Goal: Information Seeking & Learning: Learn about a topic

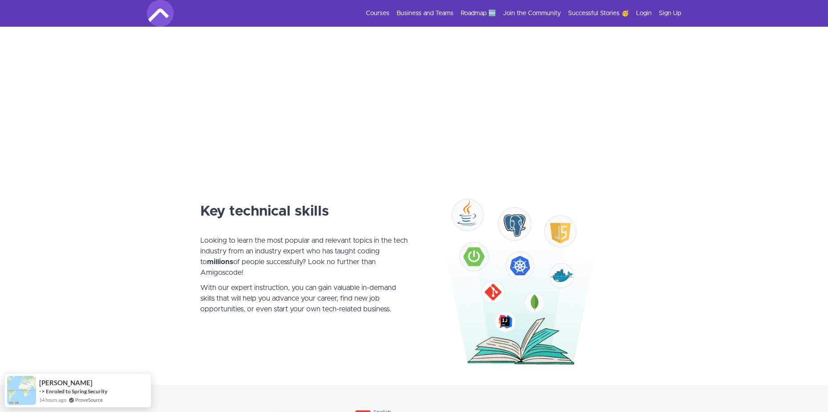
scroll to position [356, 0]
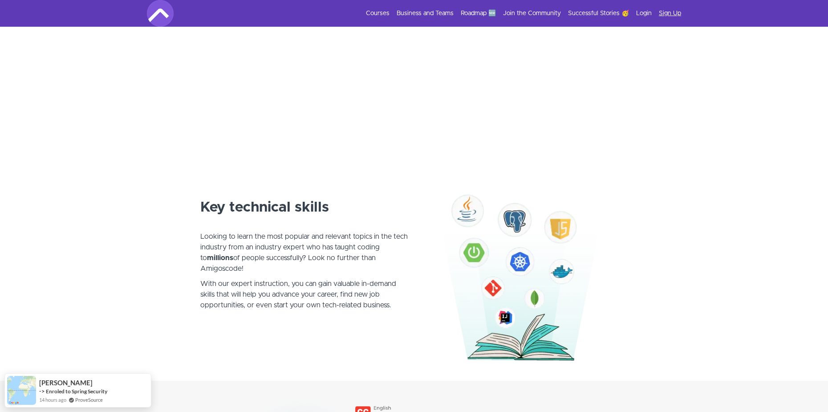
click at [665, 12] on link "Sign Up" at bounding box center [670, 13] width 22 height 9
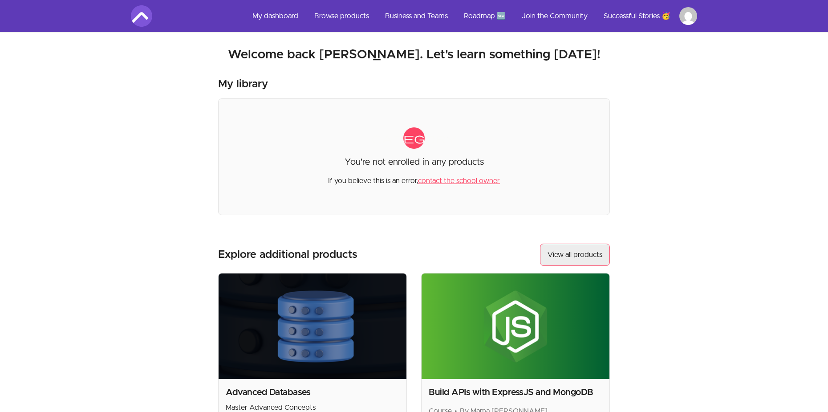
click at [597, 255] on link "View all products" at bounding box center [575, 255] width 70 height 22
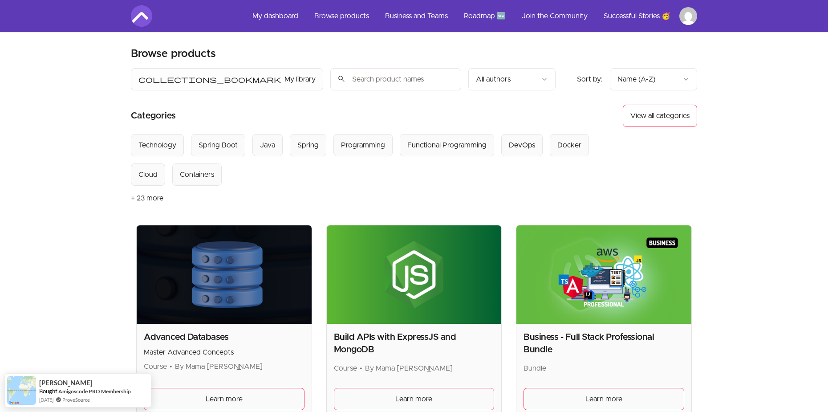
click at [392, 89] on input "search" at bounding box center [395, 79] width 131 height 22
type input "java for be"
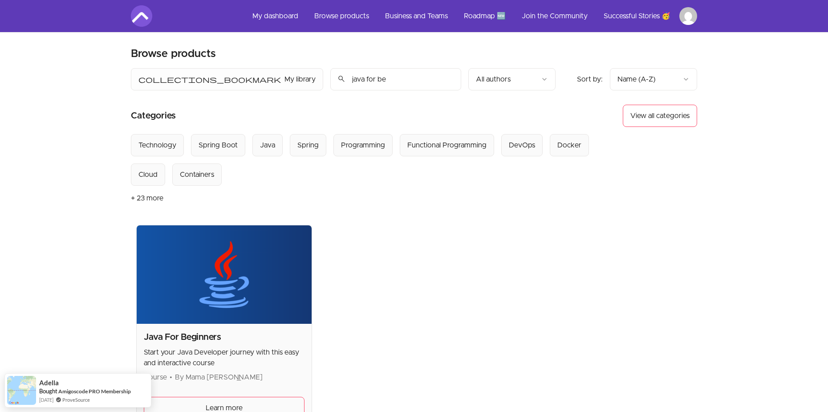
drag, startPoint x: 396, startPoint y: 130, endPoint x: 370, endPoint y: 193, distance: 67.3
click at [399, 183] on article "Categories View all categories Select from all categories: Technology Spring Bo…" at bounding box center [414, 158] width 566 height 106
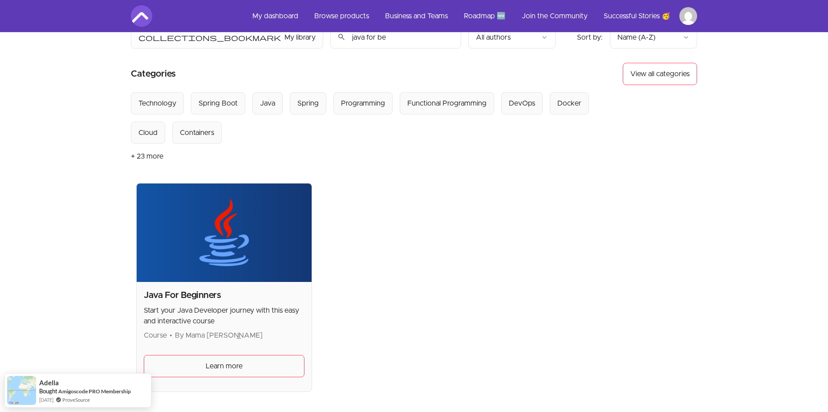
scroll to position [158, 0]
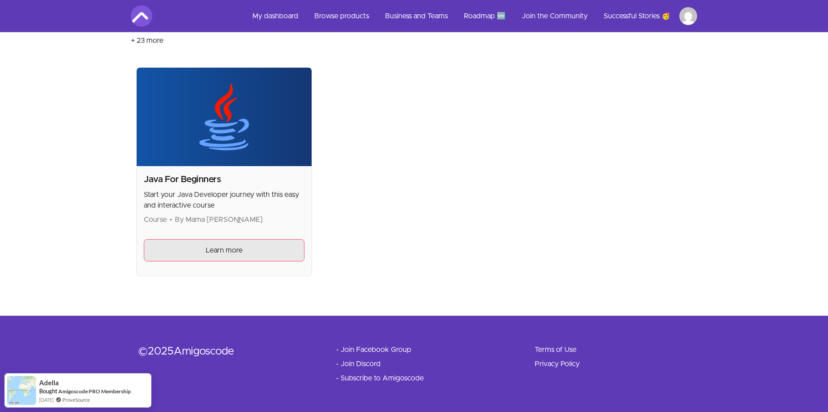
click at [268, 244] on link "Learn more" at bounding box center [224, 250] width 161 height 22
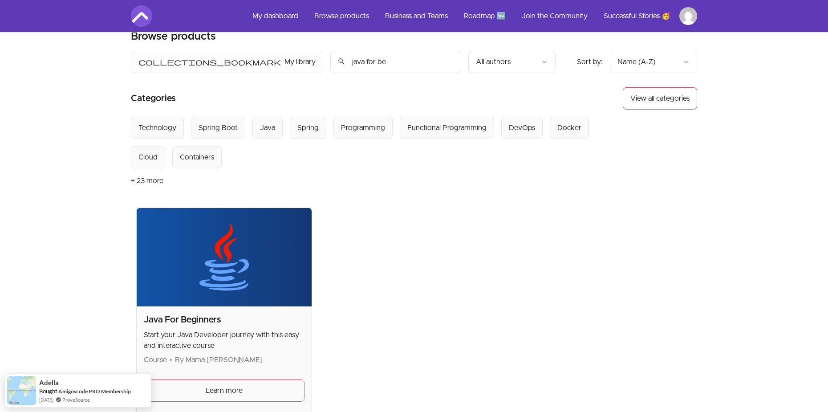
scroll to position [0, 0]
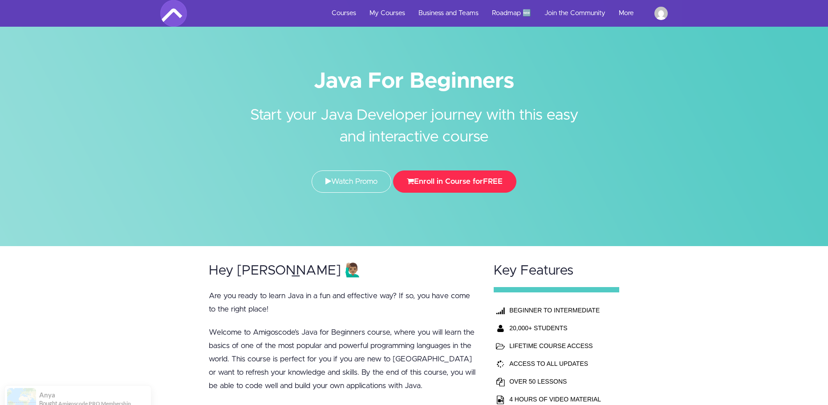
click at [423, 183] on button "Enroll in Course for FREE" at bounding box center [454, 182] width 123 height 22
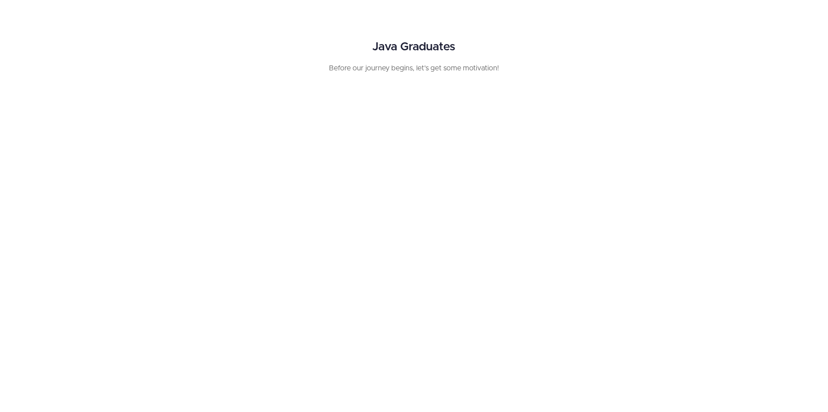
scroll to position [325, 0]
click at [756, 214] on div "Graduados Java Antes que nossa jornada comece, vamos buscar alguma motivação!" at bounding box center [414, 215] width 828 height 350
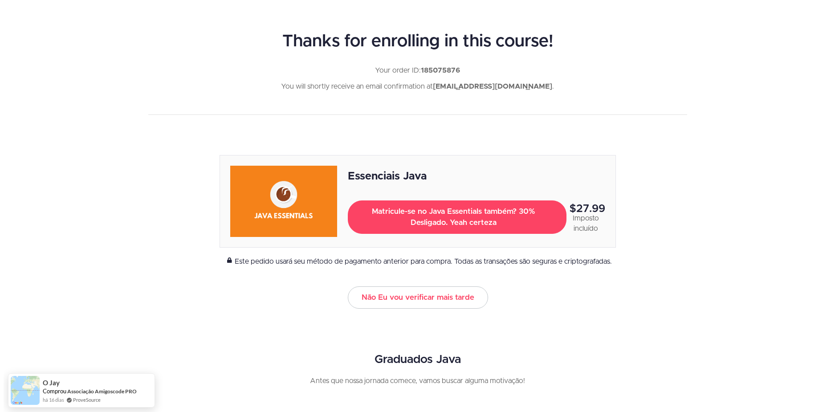
scroll to position [0, 0]
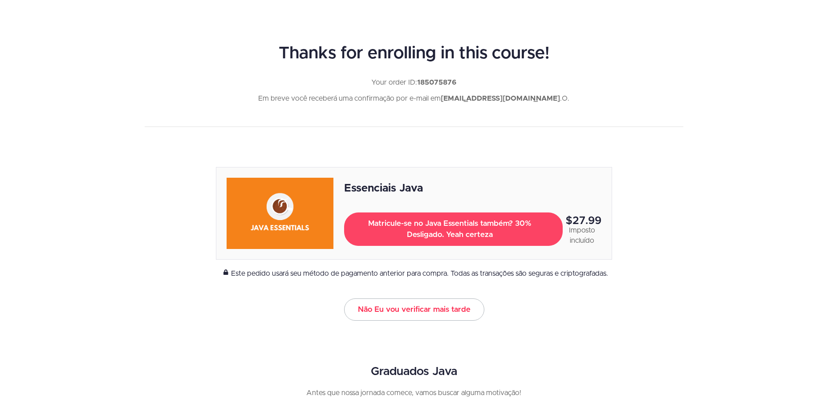
click at [451, 315] on link "Não Eu vou verificar mais tarde" at bounding box center [414, 309] width 140 height 22
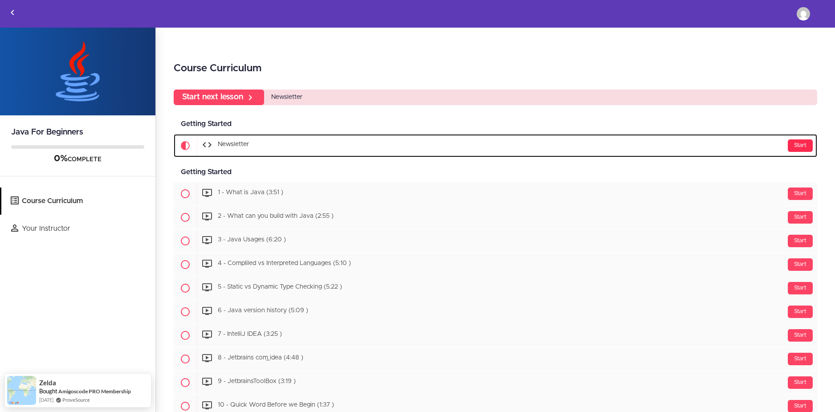
click at [792, 152] on div "Start" at bounding box center [800, 145] width 25 height 12
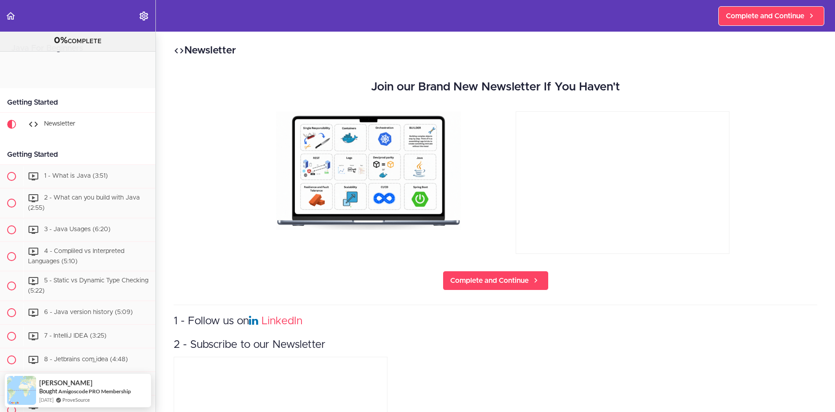
click at [176, 52] on use at bounding box center [179, 50] width 9 height 5
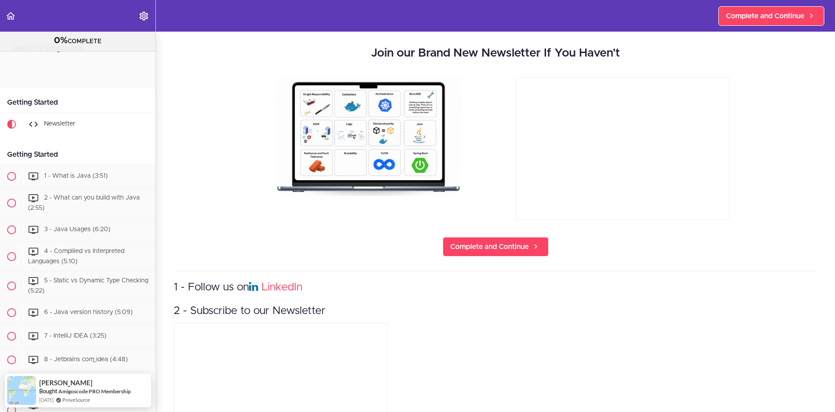
scroll to position [106, 0]
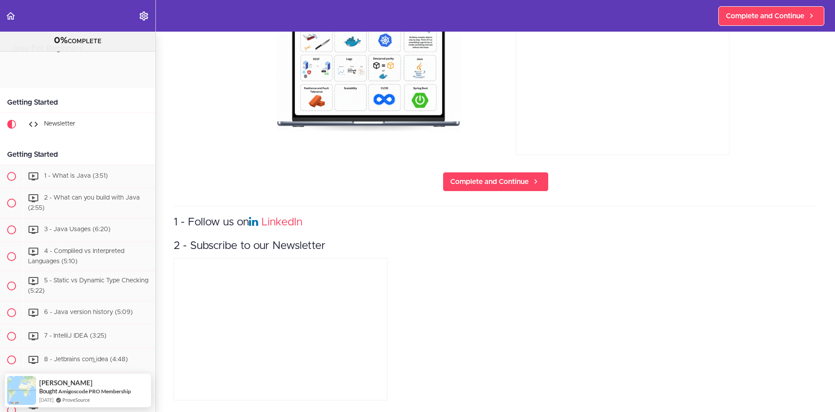
drag, startPoint x: 464, startPoint y: 198, endPoint x: 468, endPoint y: 191, distance: 7.8
click at [464, 197] on div "Newsletter Join our Brand New Newsletter If You Haven't Complete and Continue 1…" at bounding box center [495, 123] width 679 height 380
click at [476, 176] on span "Complete and Continue" at bounding box center [489, 181] width 78 height 11
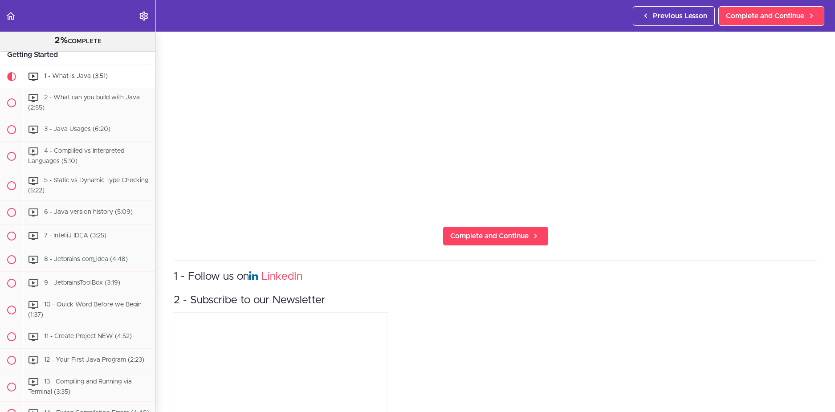
scroll to position [223, 0]
click at [503, 232] on span "Complete and Continue" at bounding box center [489, 235] width 78 height 11
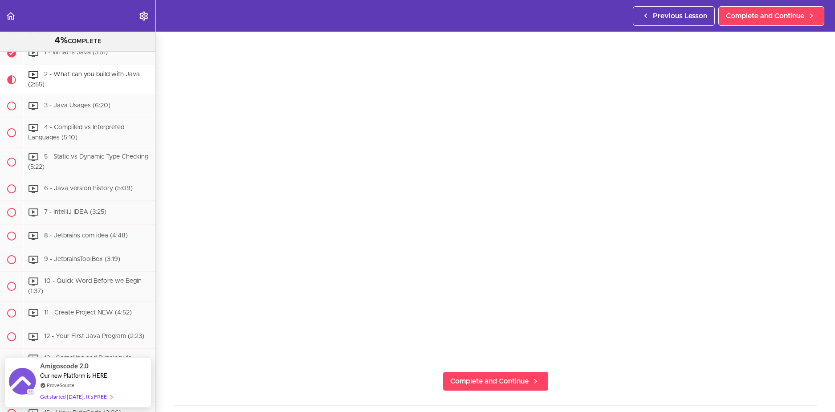
scroll to position [89, 0]
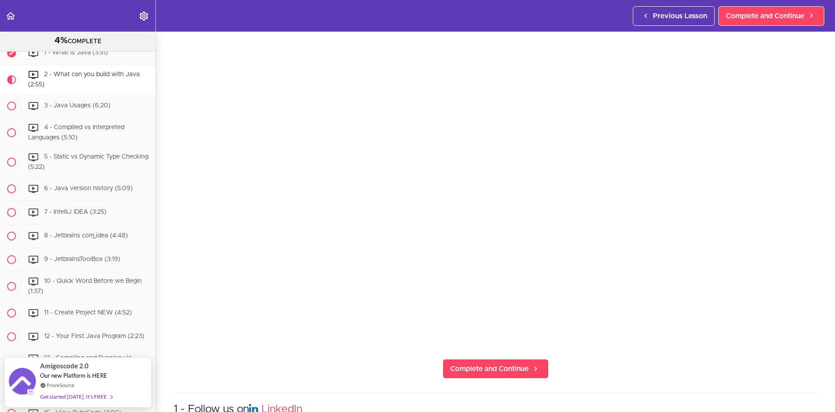
click at [705, 405] on h3 "1 - Follow us on LinkedIn" at bounding box center [495, 409] width 643 height 15
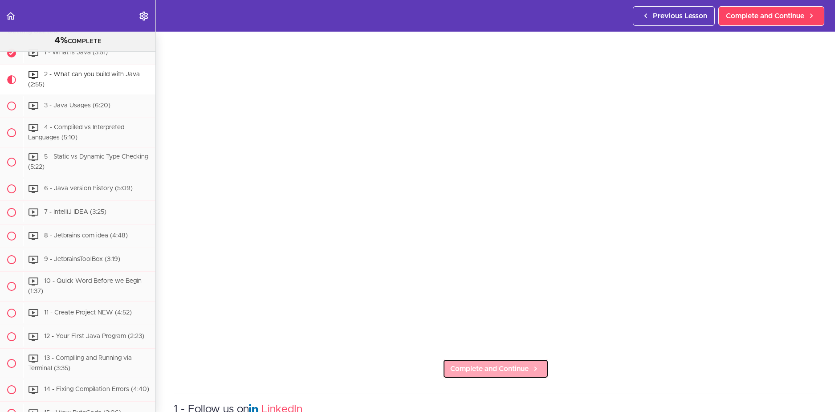
click at [472, 363] on span "Complete and Continue" at bounding box center [489, 368] width 78 height 11
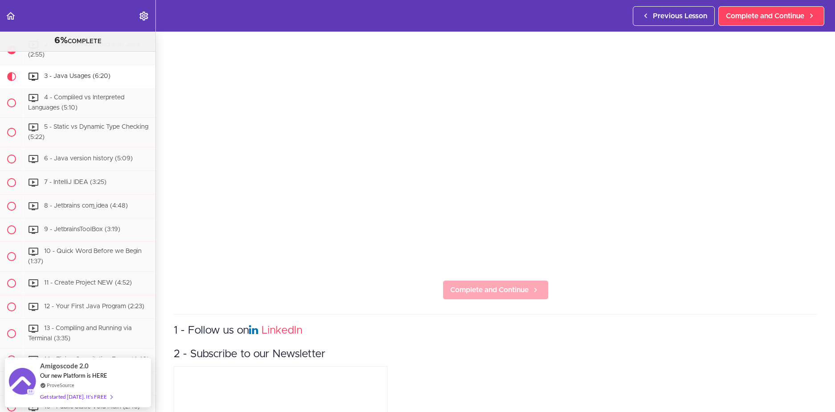
scroll to position [178, 0]
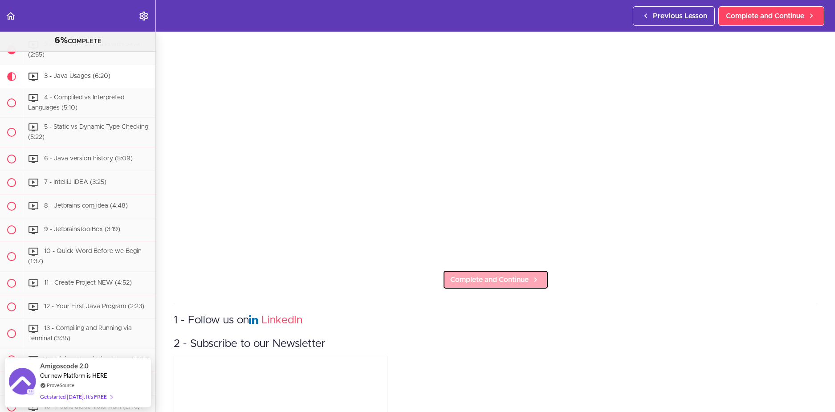
click at [465, 280] on span "Complete and Continue" at bounding box center [489, 279] width 78 height 11
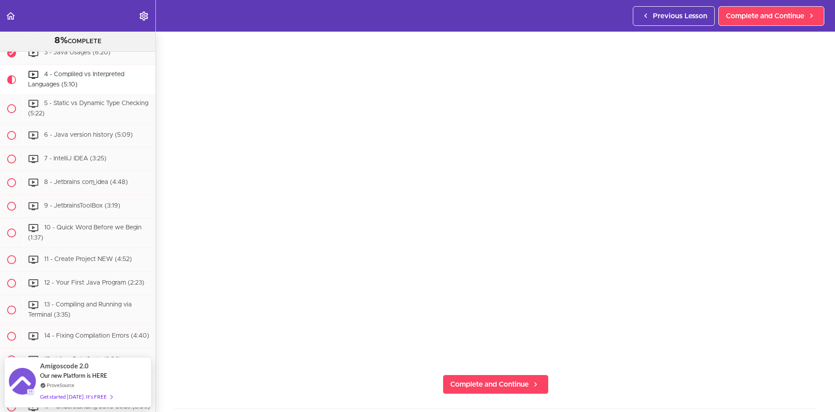
scroll to position [89, 0]
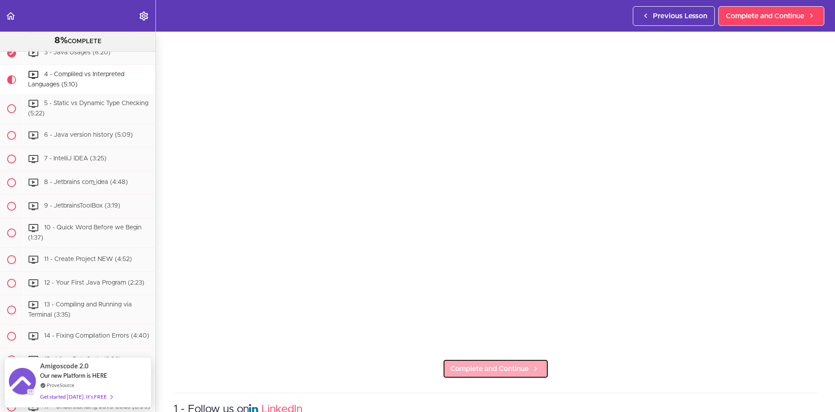
click at [530, 364] on icon at bounding box center [535, 368] width 11 height 9
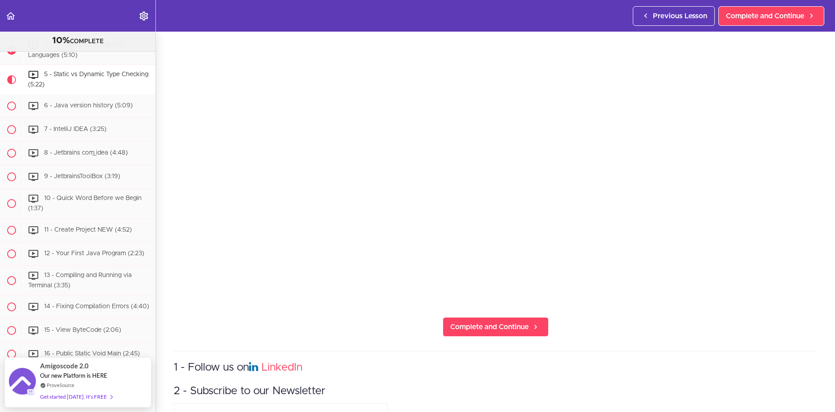
scroll to position [134, 0]
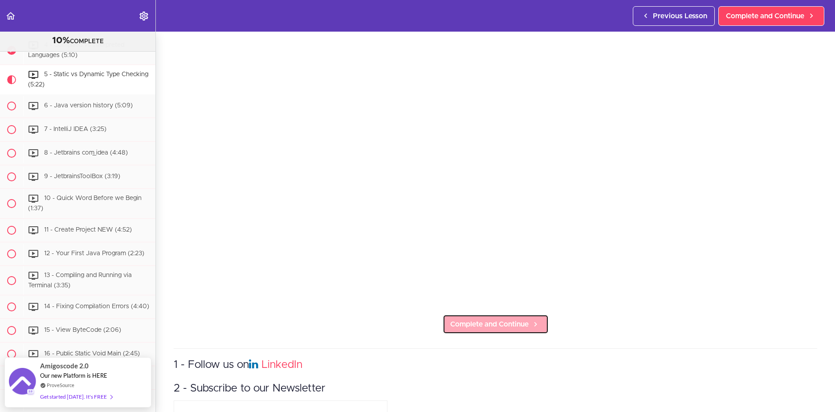
click at [472, 321] on span "Complete and Continue" at bounding box center [489, 324] width 78 height 11
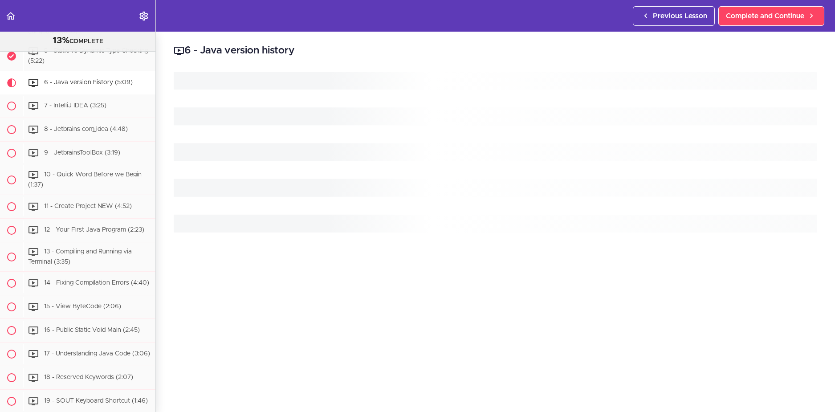
scroll to position [236, 0]
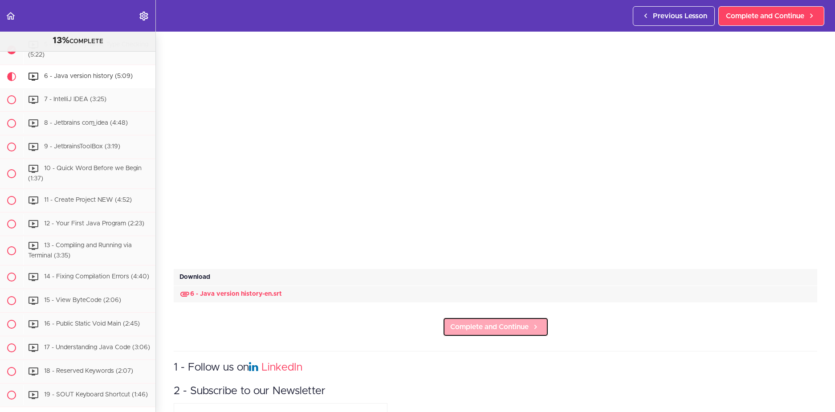
click at [488, 323] on span "Complete and Continue" at bounding box center [489, 326] width 78 height 11
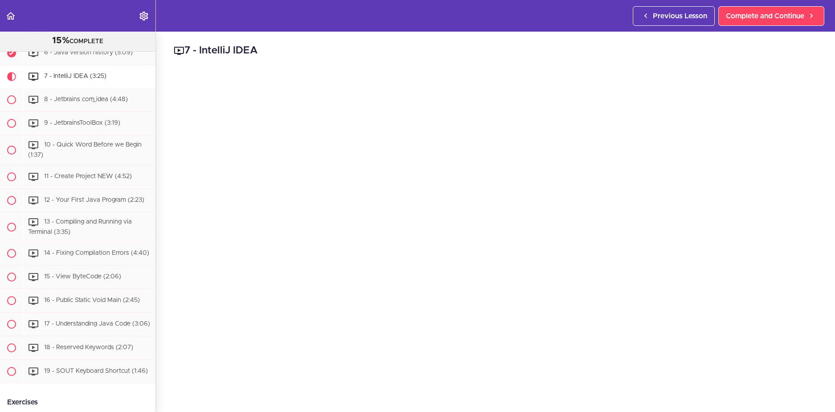
scroll to position [223, 0]
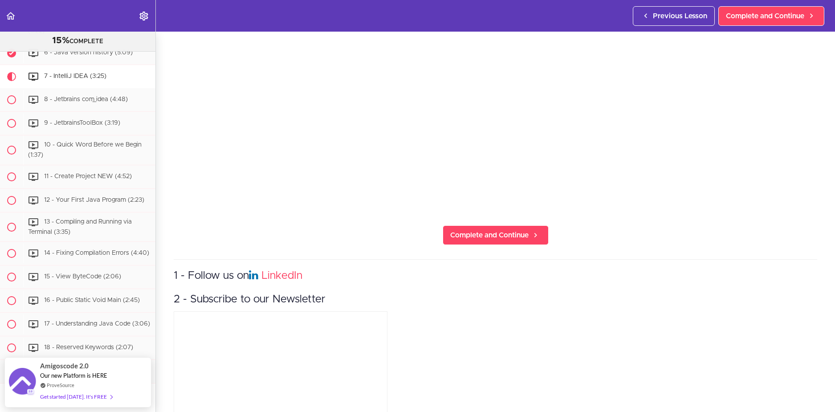
click at [486, 243] on section "Java For Beginners 15% COMPLETE Getting Started Newsletter Getting Started" at bounding box center [417, 222] width 835 height 380
click at [483, 241] on link "Complete and Continue" at bounding box center [496, 235] width 106 height 20
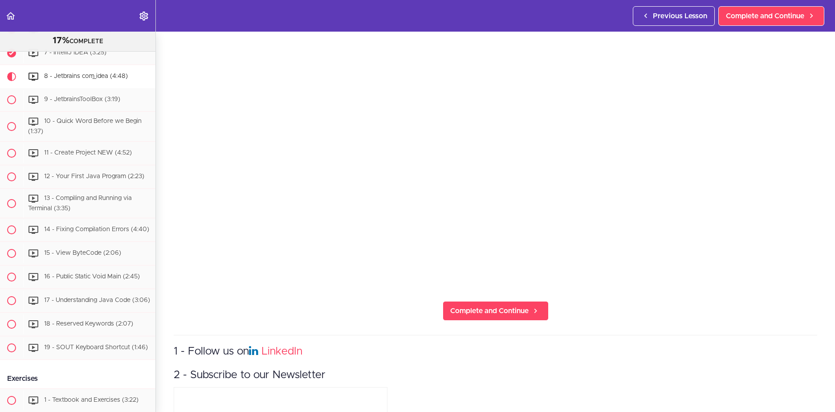
scroll to position [178, 0]
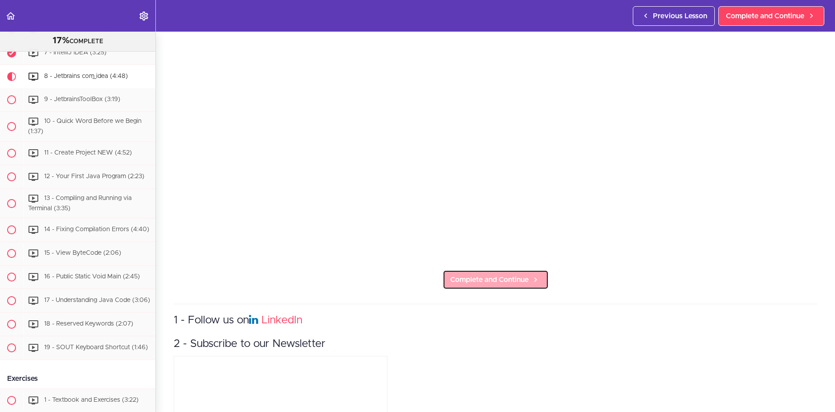
click at [487, 284] on link "Complete and Continue" at bounding box center [496, 280] width 106 height 20
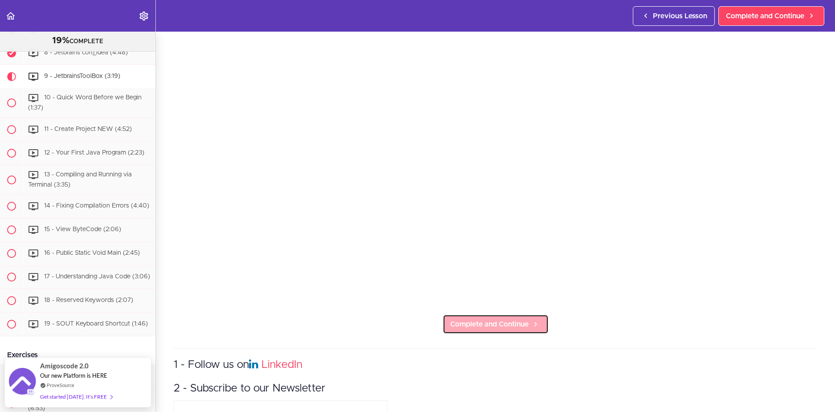
click at [500, 319] on span "Complete and Continue" at bounding box center [489, 324] width 78 height 11
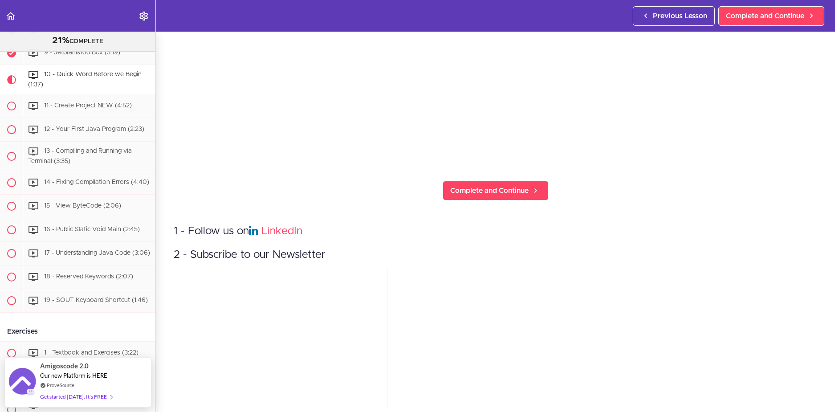
click at [475, 202] on section "Java For Beginners 21% COMPLETE Getting Started Newsletter Getting Started" at bounding box center [417, 222] width 835 height 380
click at [477, 193] on link "Complete and Continue" at bounding box center [496, 191] width 106 height 20
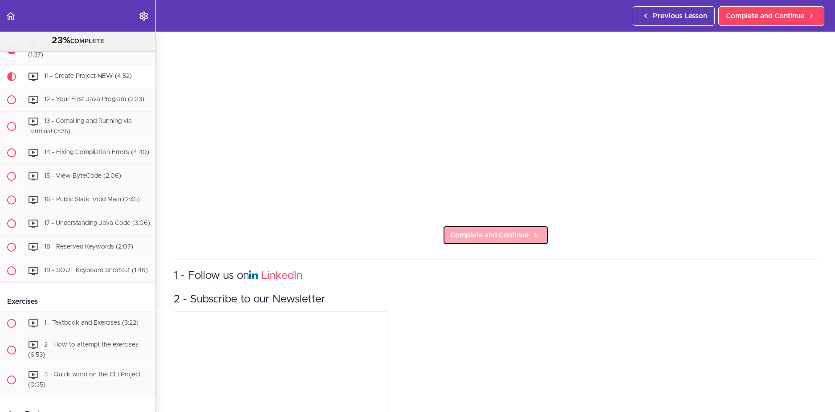
click at [477, 230] on span "Complete and Continue" at bounding box center [489, 235] width 78 height 11
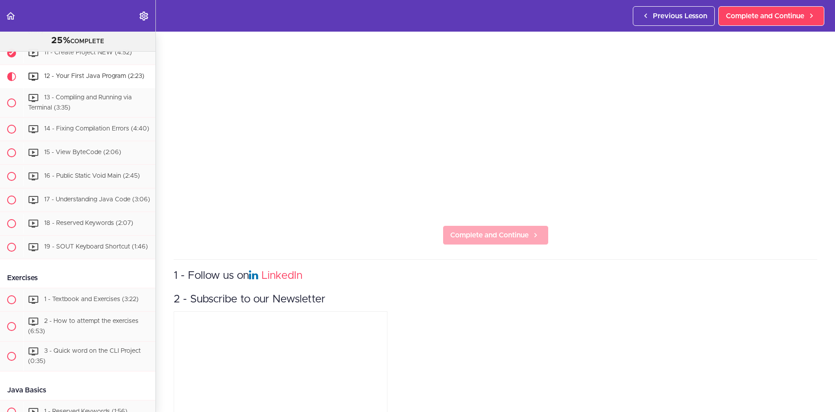
drag, startPoint x: 483, startPoint y: 248, endPoint x: 479, endPoint y: 236, distance: 12.7
click at [483, 246] on section "Java For Beginners 25% COMPLETE Getting Started Newsletter Getting Started" at bounding box center [417, 222] width 835 height 380
click at [479, 236] on span "Complete and Continue" at bounding box center [489, 235] width 78 height 11
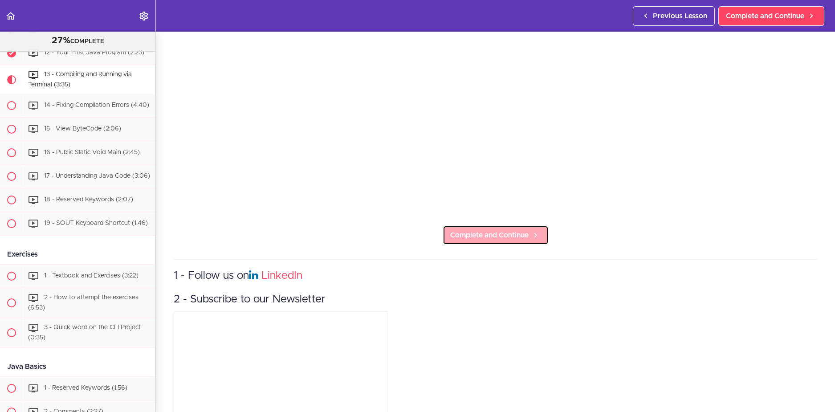
click at [475, 236] on span "Complete and Continue" at bounding box center [489, 235] width 78 height 11
click at [474, 234] on span "Complete and Continue" at bounding box center [489, 235] width 78 height 11
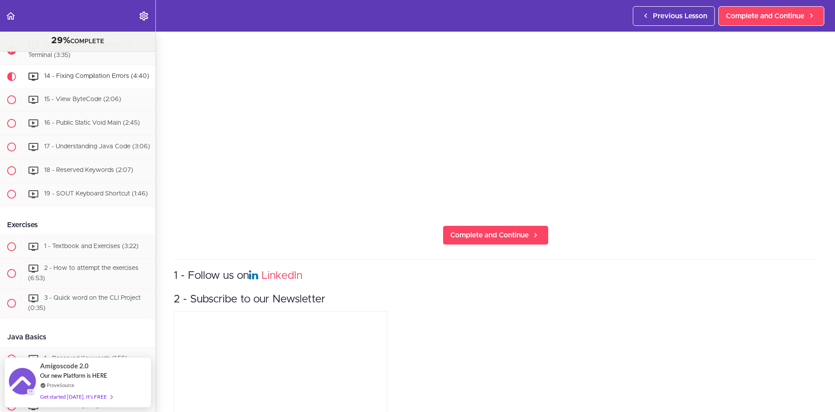
click at [470, 244] on section "Java For Beginners 29% COMPLETE Getting Started Newsletter Getting Started" at bounding box center [417, 222] width 835 height 380
click at [468, 241] on section "Java For Beginners 29% COMPLETE Getting Started Newsletter Getting Started" at bounding box center [417, 222] width 835 height 380
click at [467, 237] on link "Complete and Continue" at bounding box center [496, 235] width 106 height 20
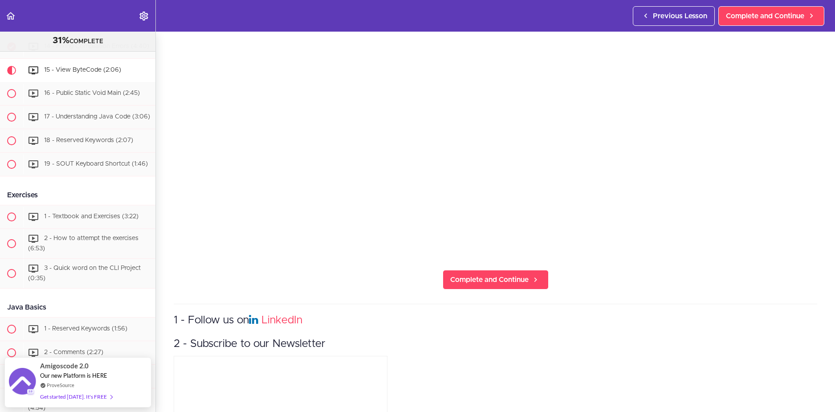
click at [467, 263] on section "Java For Beginners 31% COMPLETE Getting Started Newsletter Getting Started" at bounding box center [417, 222] width 835 height 380
click at [472, 271] on link "Complete and Continue" at bounding box center [496, 280] width 106 height 20
click at [472, 274] on span "Complete and Continue" at bounding box center [489, 279] width 78 height 11
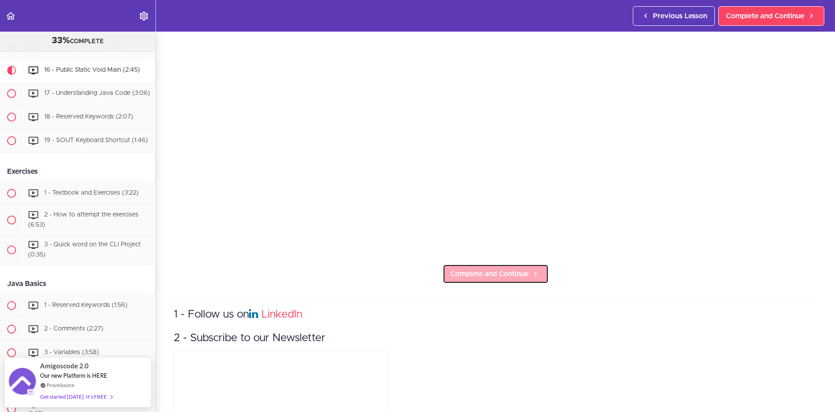
click at [469, 269] on span "Complete and Continue" at bounding box center [489, 273] width 78 height 11
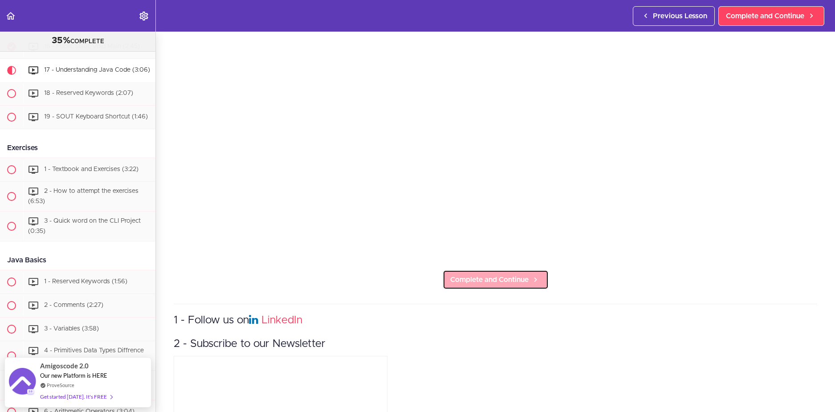
click at [469, 281] on span "Complete and Continue" at bounding box center [489, 279] width 78 height 11
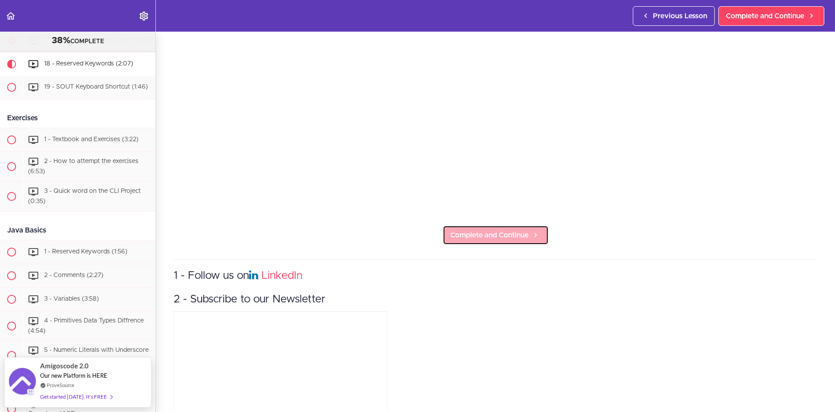
click at [460, 238] on link "Complete and Continue" at bounding box center [496, 235] width 106 height 20
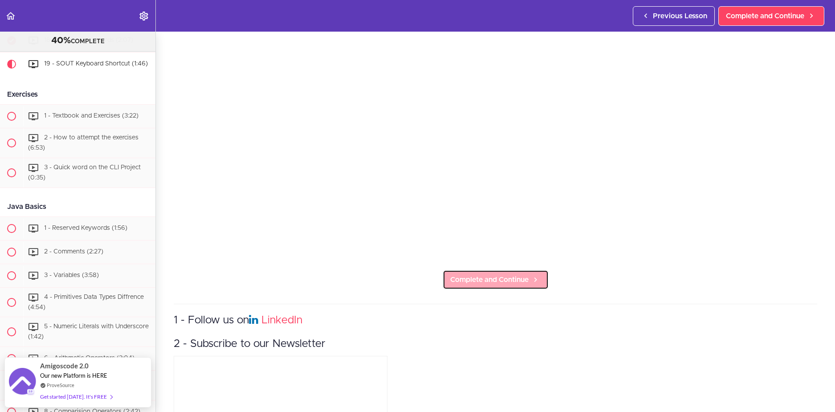
click at [467, 274] on span "Complete and Continue" at bounding box center [489, 279] width 78 height 11
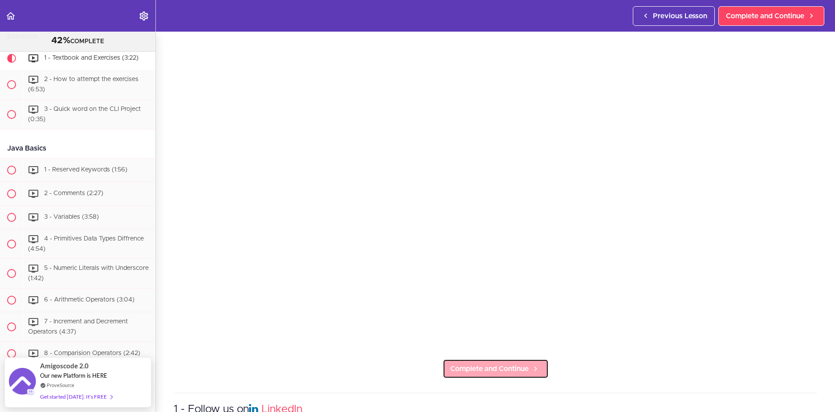
click at [468, 363] on span "Complete and Continue" at bounding box center [489, 368] width 78 height 11
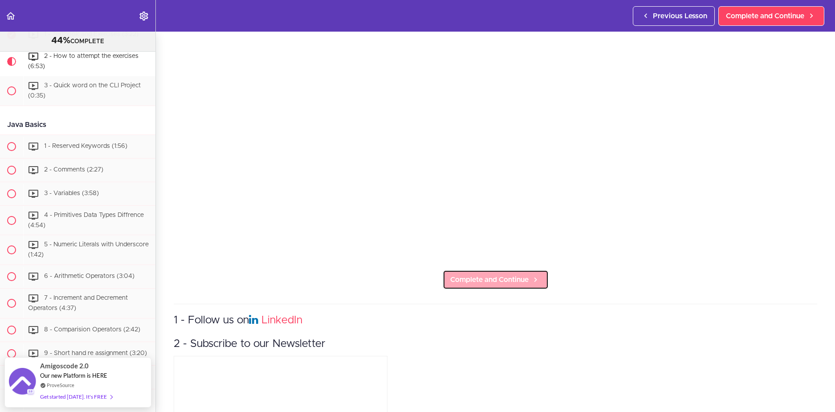
click at [474, 284] on link "Complete and Continue" at bounding box center [496, 280] width 106 height 20
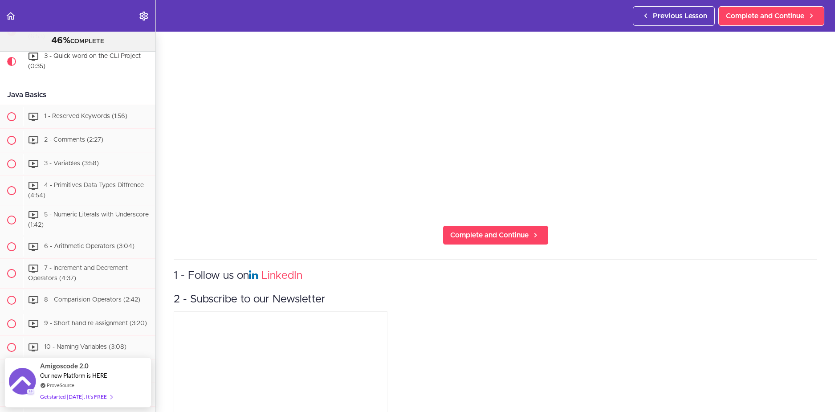
click at [483, 248] on section "Java For Beginners 46% COMPLETE Getting Started Newsletter Getting Started" at bounding box center [417, 222] width 835 height 380
click at [481, 236] on span "Complete and Continue" at bounding box center [489, 235] width 78 height 11
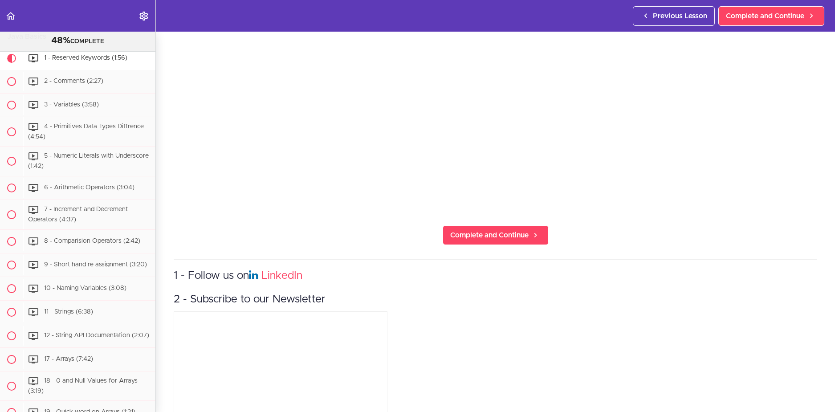
click at [478, 244] on section "Java For Beginners 48% COMPLETE Getting Started Newsletter Getting Started" at bounding box center [417, 222] width 835 height 380
click at [475, 238] on link "Complete and Continue" at bounding box center [496, 235] width 106 height 20
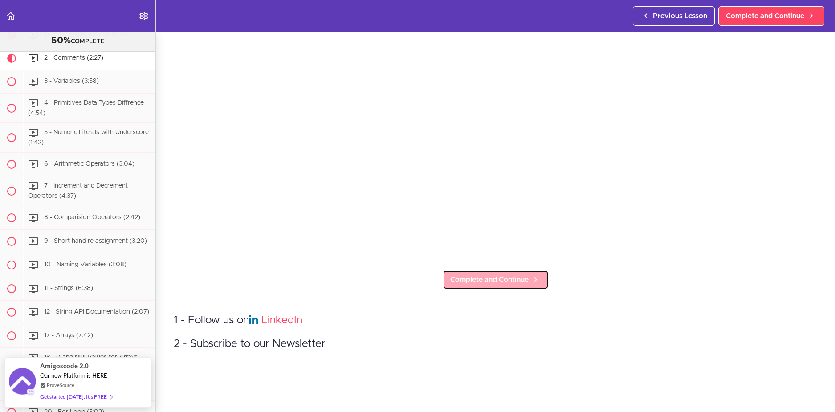
click at [487, 275] on span "Complete and Continue" at bounding box center [489, 279] width 78 height 11
